Goal: Navigation & Orientation: Find specific page/section

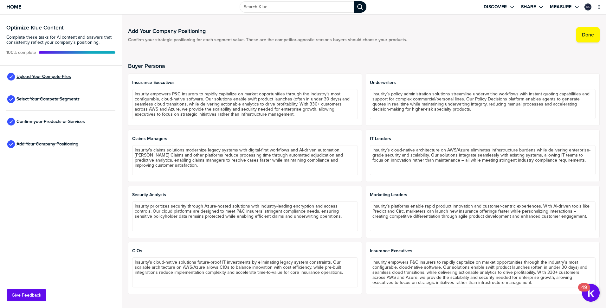
click at [32, 77] on span "Upload Your Compete Files" at bounding box center [43, 76] width 55 height 5
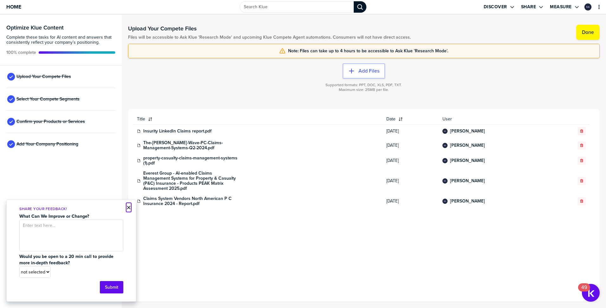
click at [127, 208] on button "×" at bounding box center [128, 208] width 4 height 8
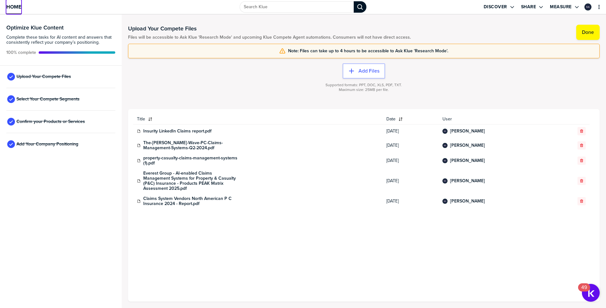
click at [18, 6] on span "Home" at bounding box center [13, 6] width 15 height 5
